Goal: Book appointment/travel/reservation

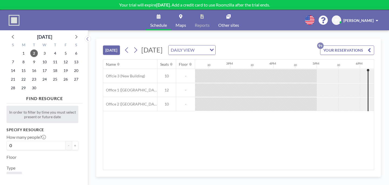
scroll to position [0, 615]
click at [337, 45] on button "YOUR RESERVATIONS 9+" at bounding box center [347, 49] width 54 height 9
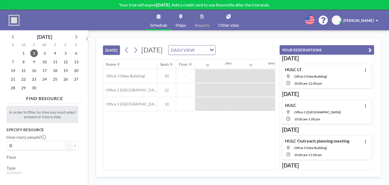
click at [327, 74] on span "Offcie 3 (New Building)" at bounding box center [311, 76] width 33 height 4
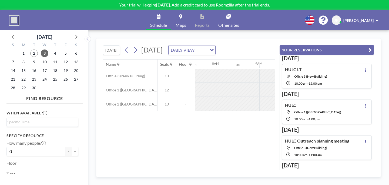
scroll to position [0, 334]
drag, startPoint x: 202, startPoint y: 62, endPoint x: 222, endPoint y: 60, distance: 20.6
click at [294, 69] on div at bounding box center [337, 76] width 87 height 14
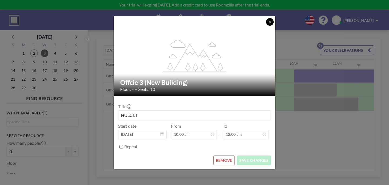
click at [266, 26] on button at bounding box center [270, 22] width 8 height 8
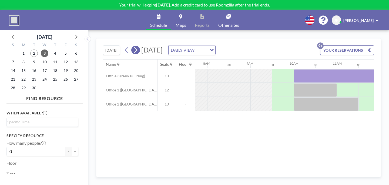
click at [133, 46] on icon at bounding box center [135, 50] width 5 height 8
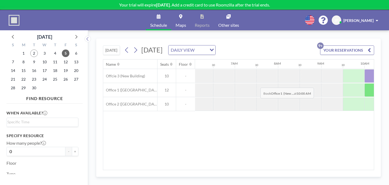
scroll to position [0, 264]
click at [364, 69] on div at bounding box center [385, 76] width 43 height 14
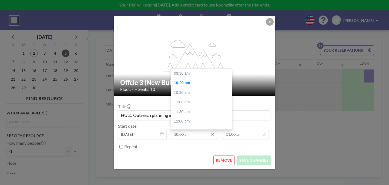
scroll to position [9, 0]
click at [200, 130] on input "10:00 am" at bounding box center [194, 134] width 46 height 9
click at [192, 121] on div "02:00 pm" at bounding box center [201, 126] width 61 height 10
type input "02:00 pm"
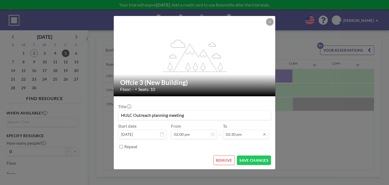
scroll to position [78, 0]
click at [238, 130] on input "02:30 pm" at bounding box center [246, 134] width 46 height 9
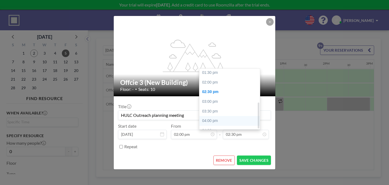
scroll to position [0, 475]
click at [214, 97] on div "03:00 pm" at bounding box center [230, 102] width 61 height 10
type input "03:00 pm"
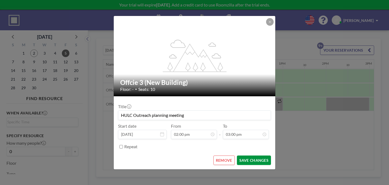
scroll to position [0, 0]
click at [244, 155] on button "SAVE CHANGES" at bounding box center [254, 159] width 34 height 9
